Goal: Task Accomplishment & Management: Manage account settings

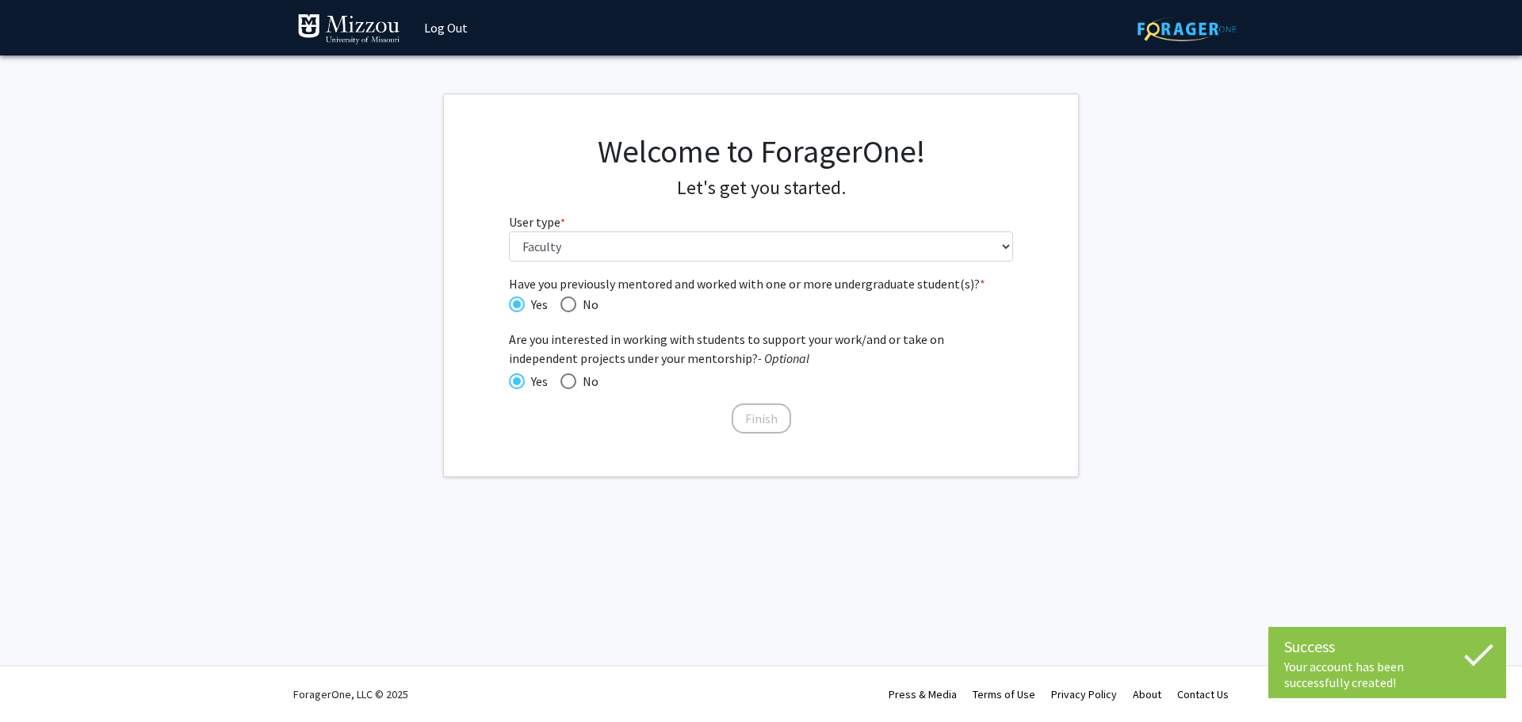
select select "5: faculty"
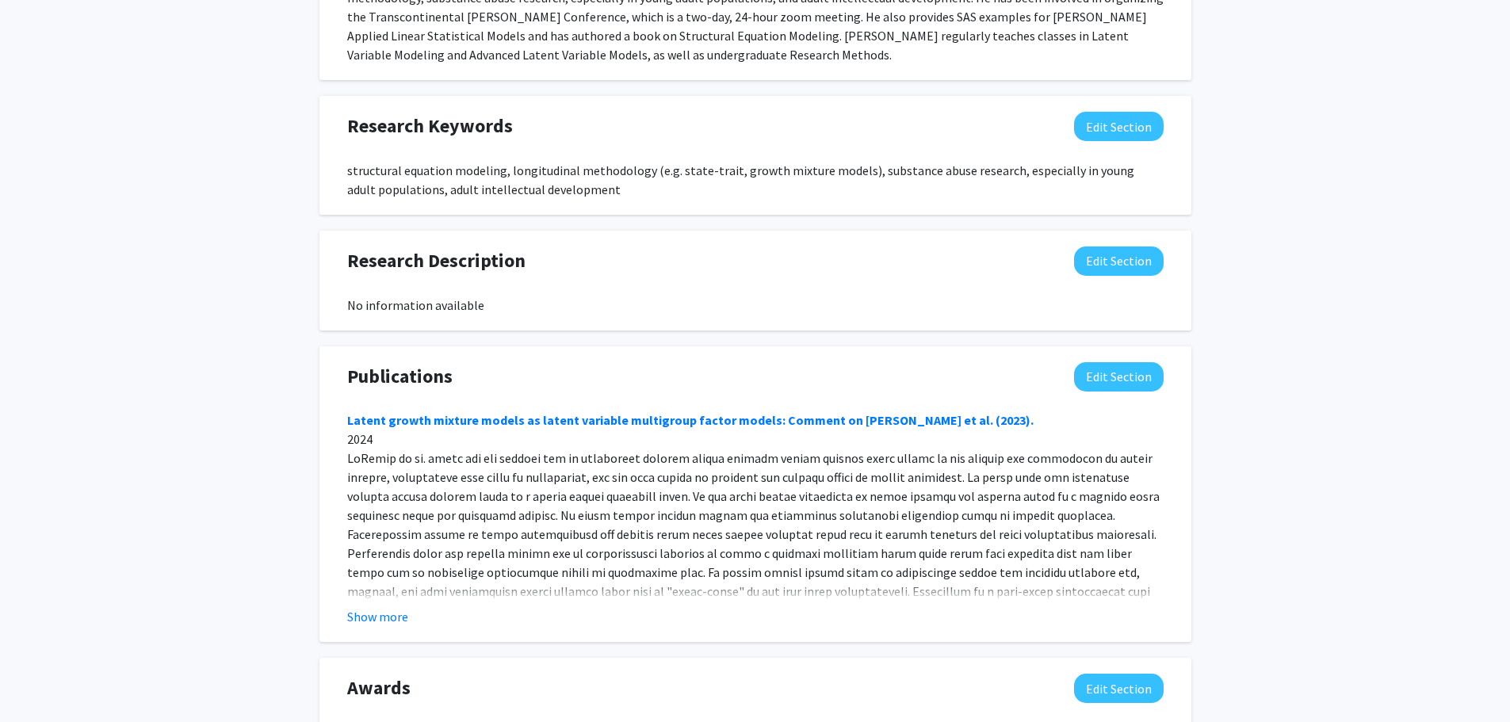
scroll to position [824, 0]
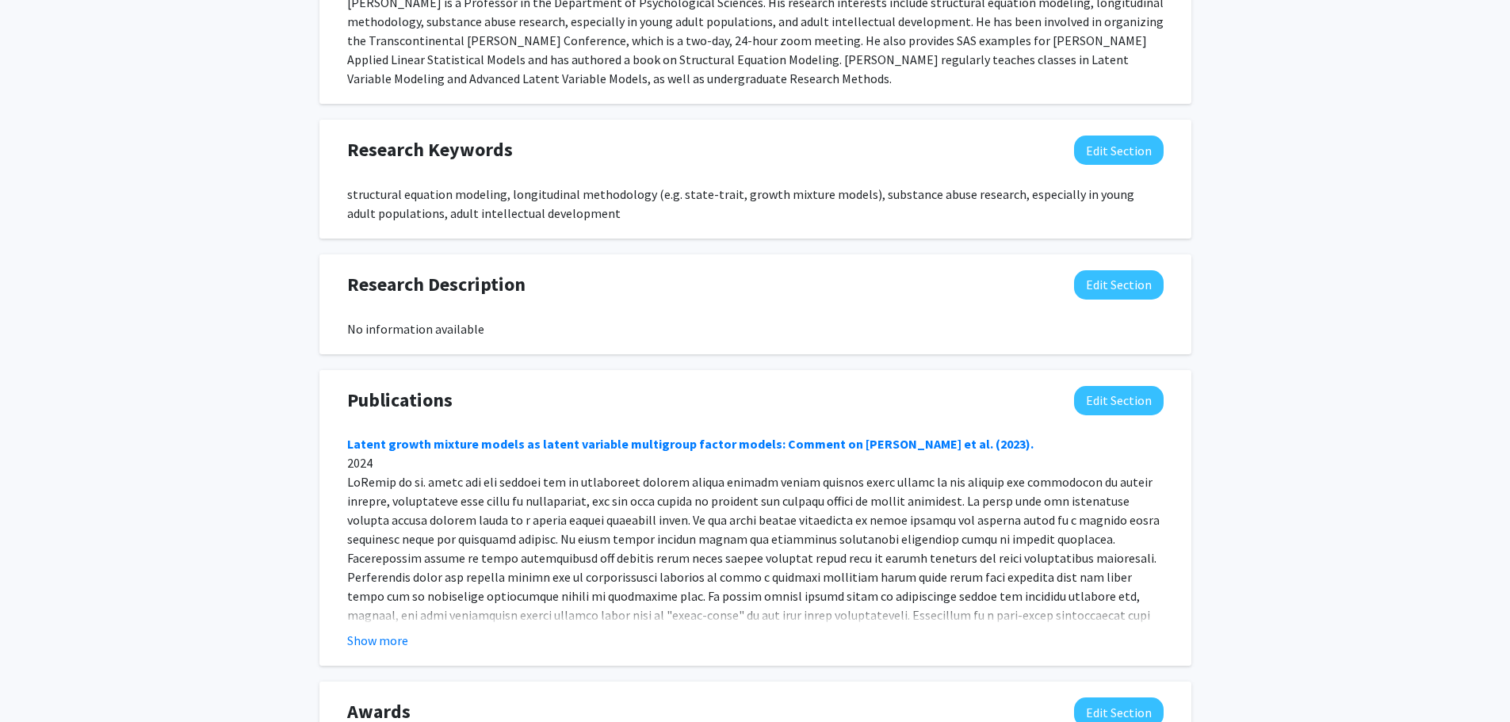
click at [380, 636] on button "Show more" at bounding box center [377, 640] width 61 height 19
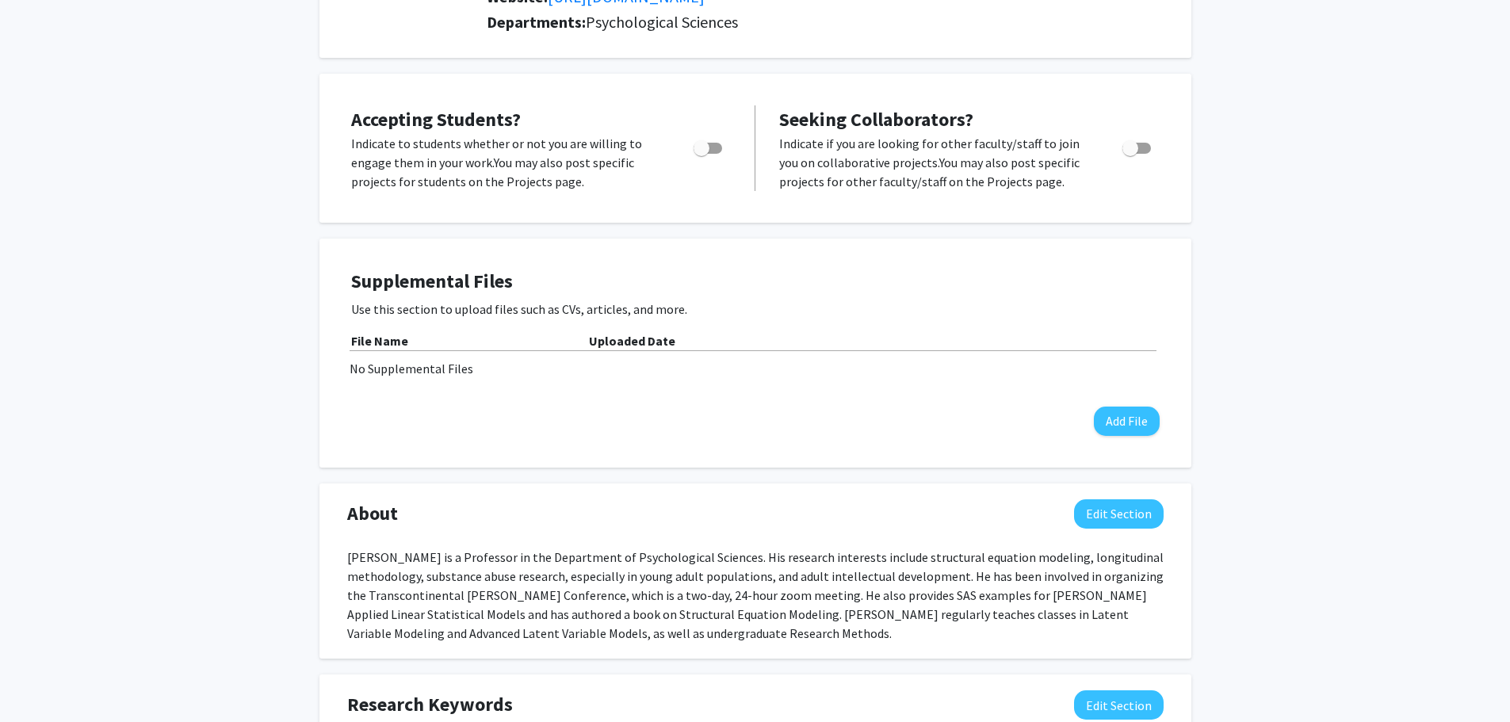
scroll to position [0, 0]
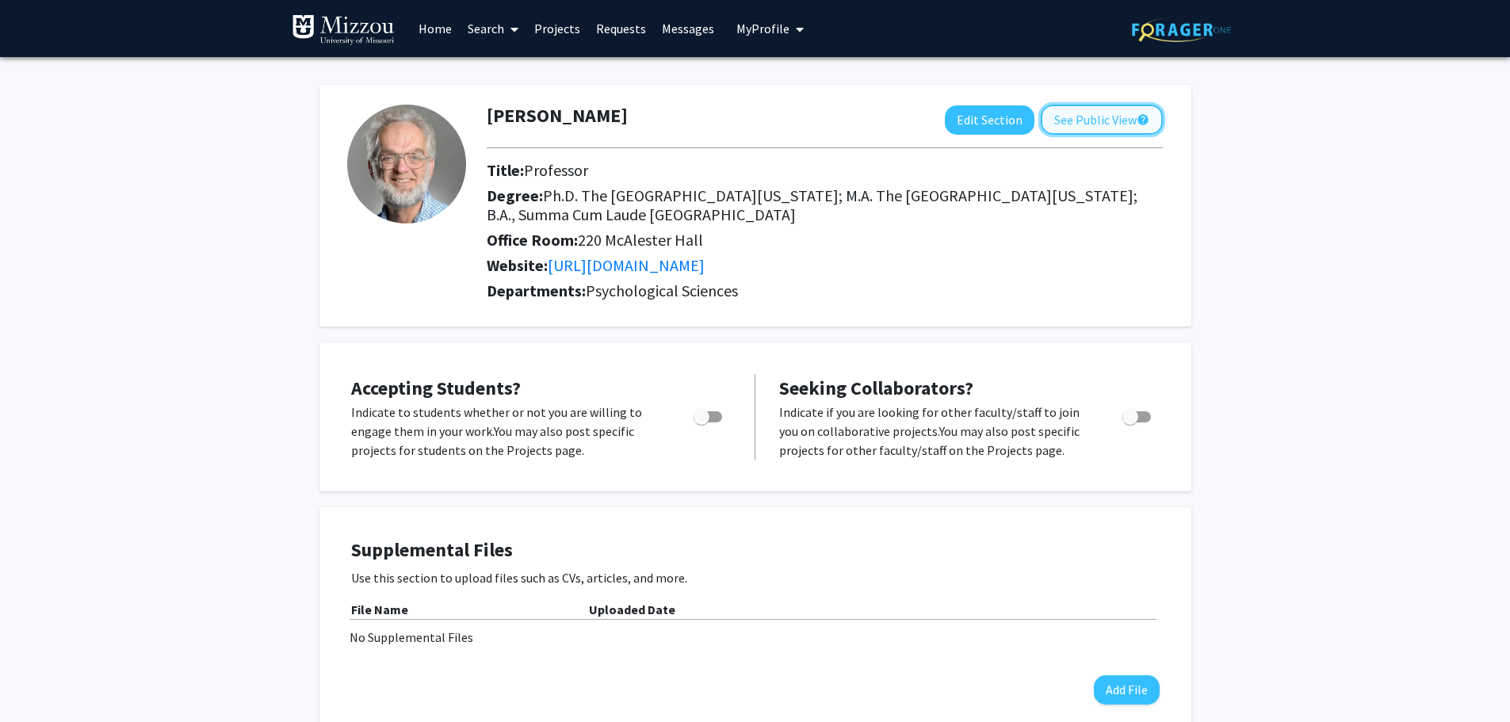
click at [1070, 113] on button "See Public View help" at bounding box center [1102, 120] width 122 height 30
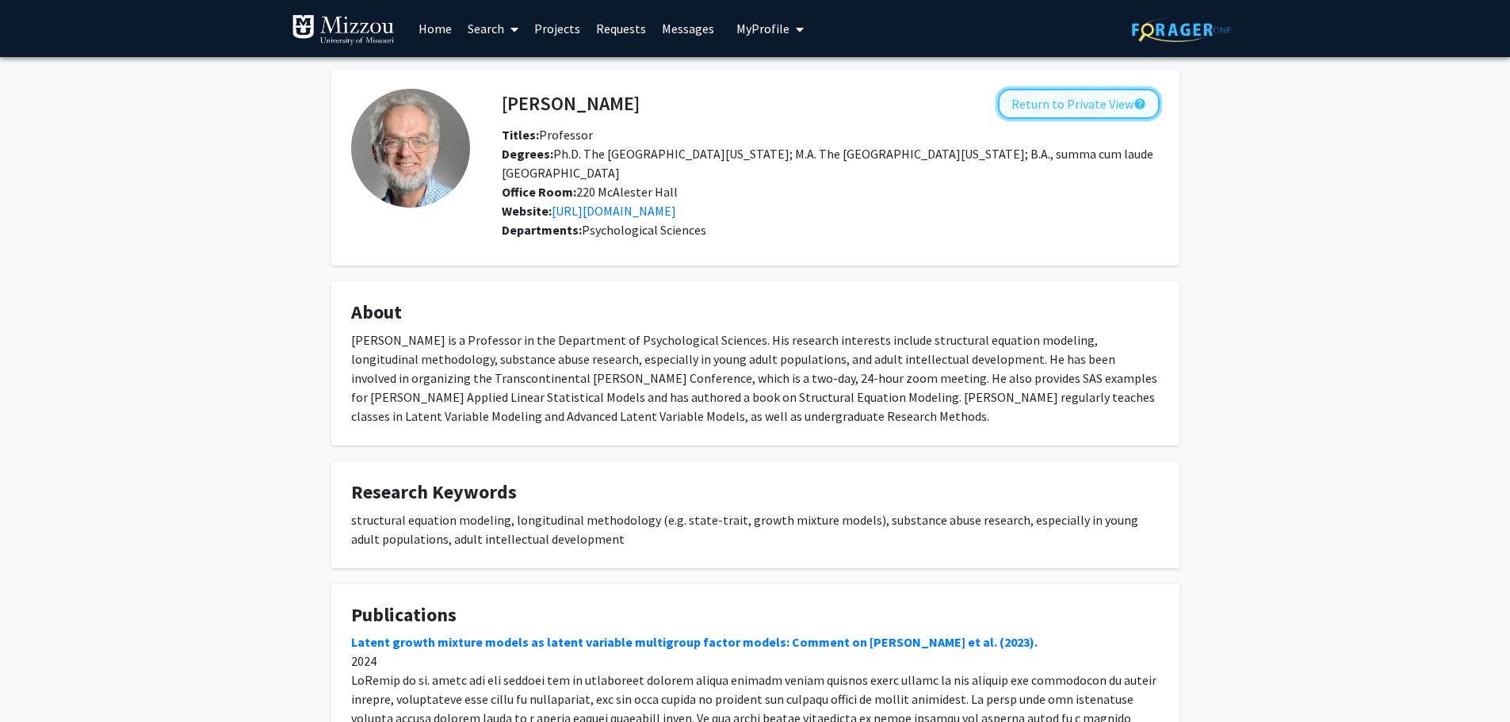
click at [1037, 105] on button "Return to Private View help" at bounding box center [1079, 104] width 162 height 30
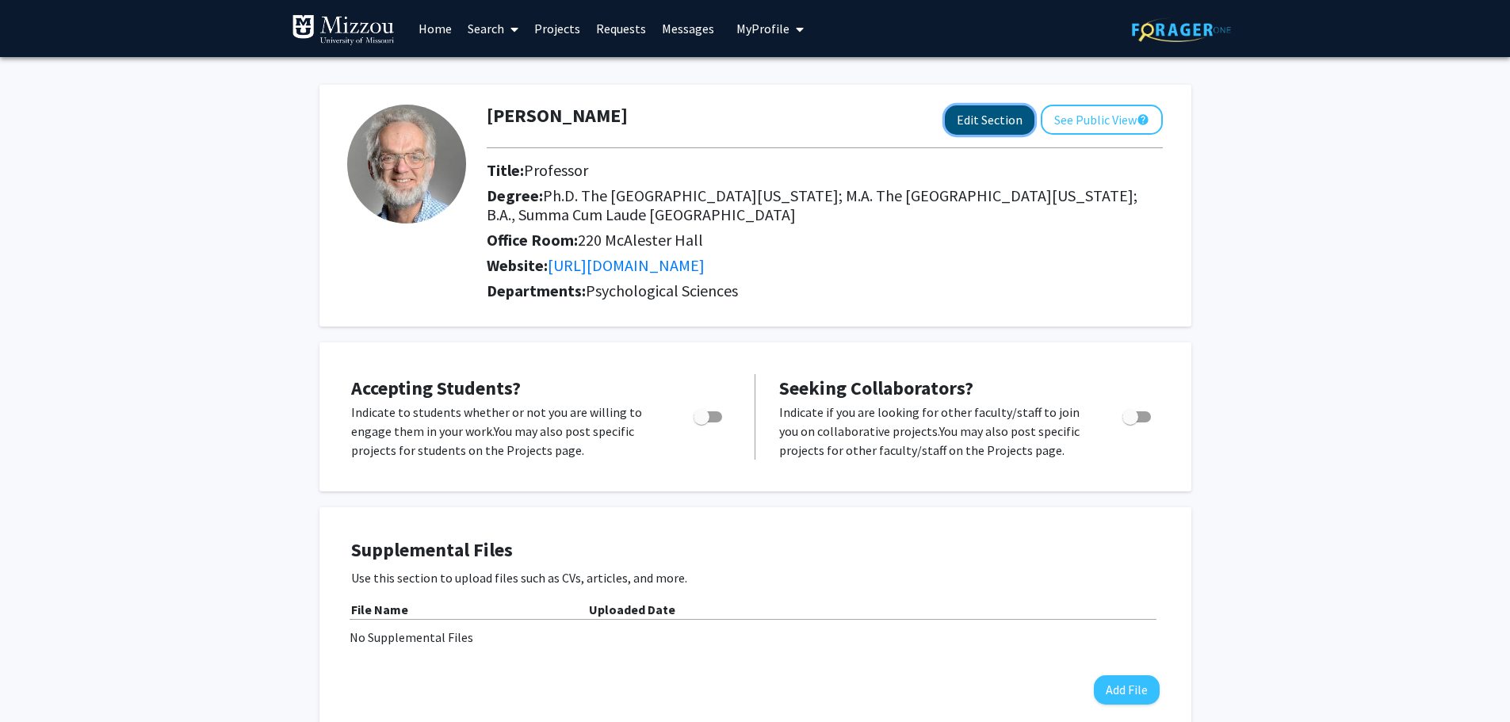
click at [978, 124] on button "Edit Section" at bounding box center [990, 119] width 90 height 29
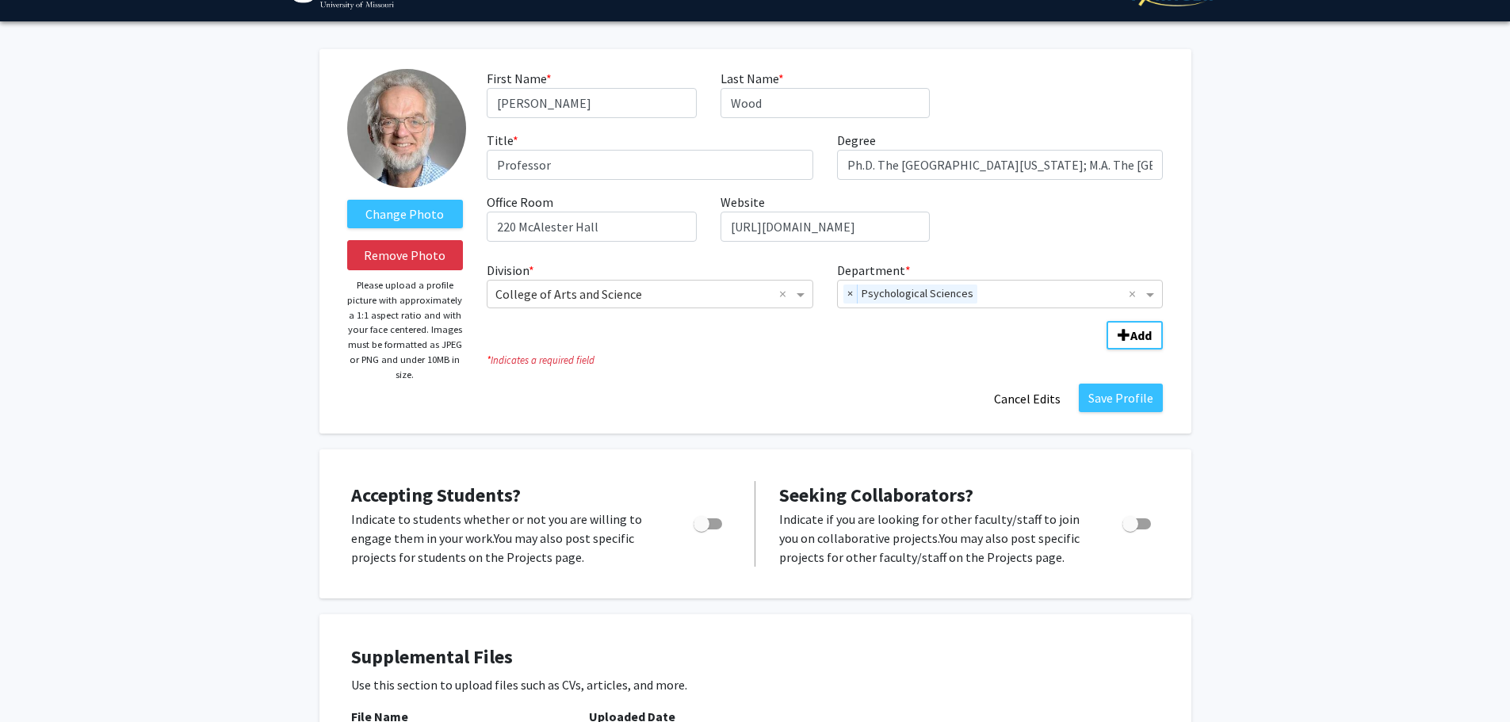
scroll to position [15, 0]
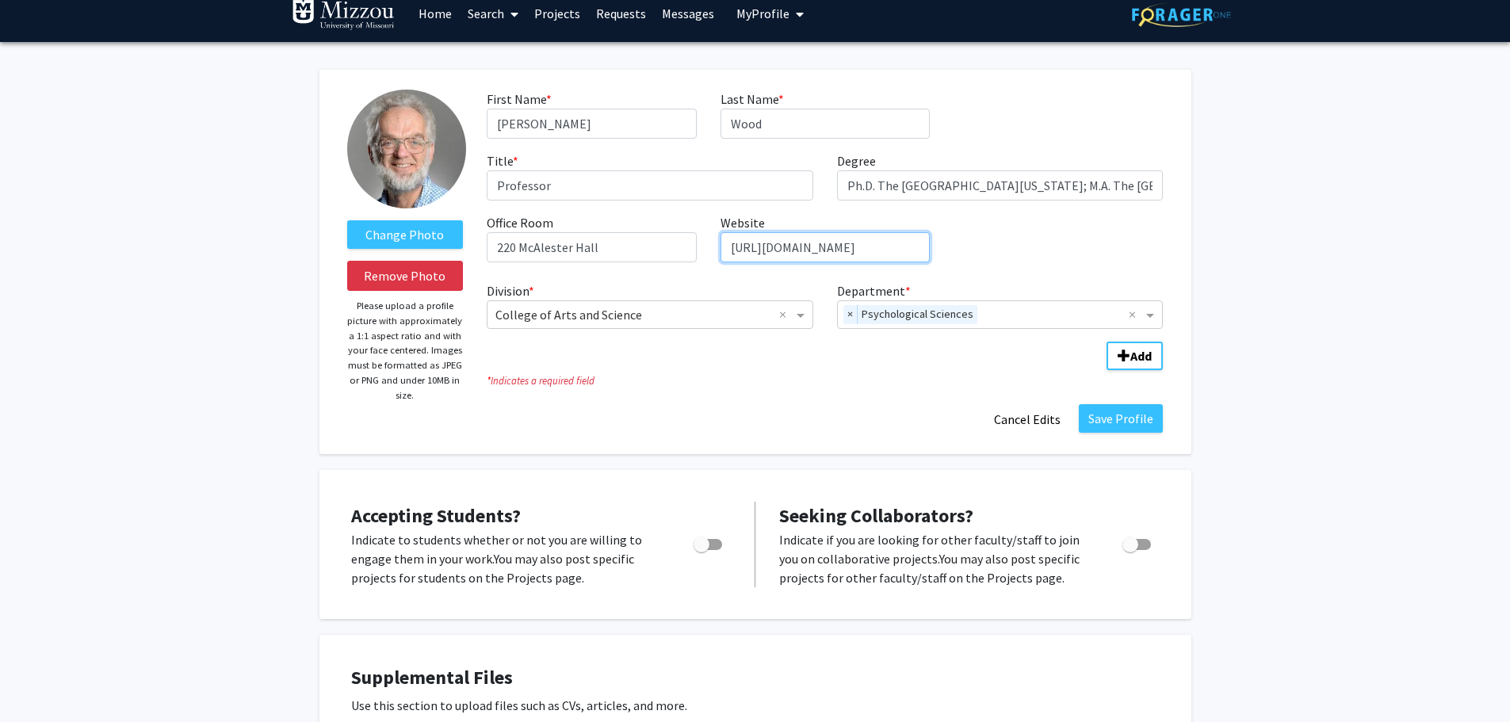
click at [740, 242] on input "[URL][DOMAIN_NAME]" at bounding box center [825, 247] width 209 height 30
drag, startPoint x: 730, startPoint y: 247, endPoint x: 1041, endPoint y: 241, distance: 310.9
click at [1041, 241] on div "First Name * required [PERSON_NAME] Last Name * required [PERSON_NAME] Title * …" at bounding box center [825, 183] width 700 height 186
paste input "view/understanding-structureal-equa/home"
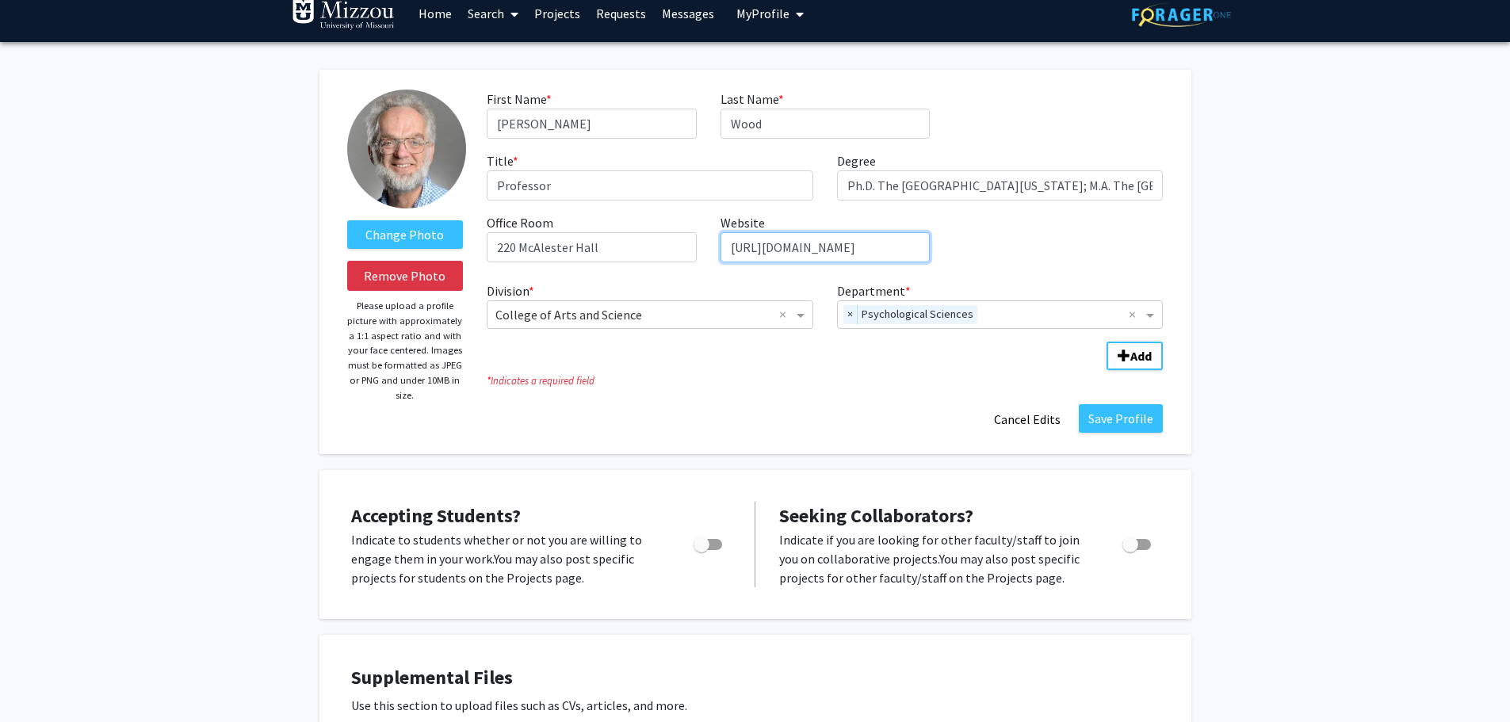
scroll to position [0, 177]
type input "[URL][DOMAIN_NAME]"
click at [1104, 419] on button "Save Profile" at bounding box center [1121, 418] width 84 height 29
